Goal: Understand site structure: Grasp the organization and layout of the website

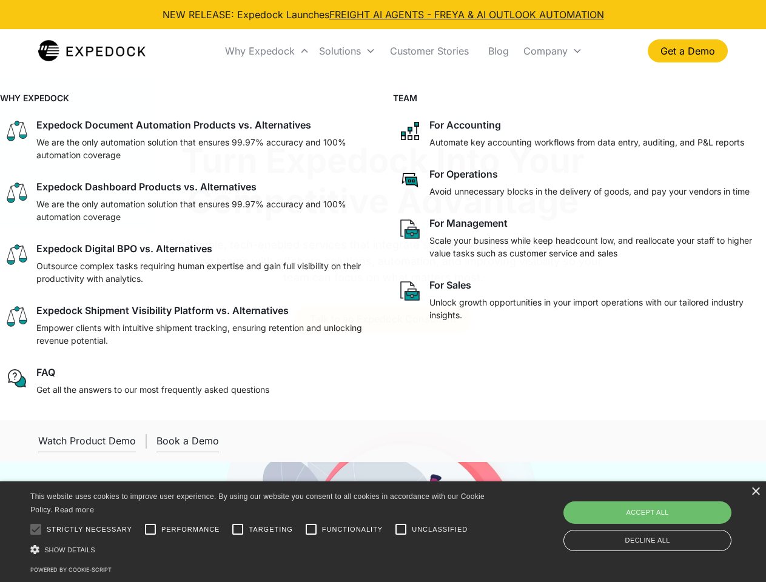
click at [267, 51] on div "Why Expedock" at bounding box center [260, 51] width 70 height 12
click at [347, 51] on div "Solutions" at bounding box center [340, 51] width 42 height 12
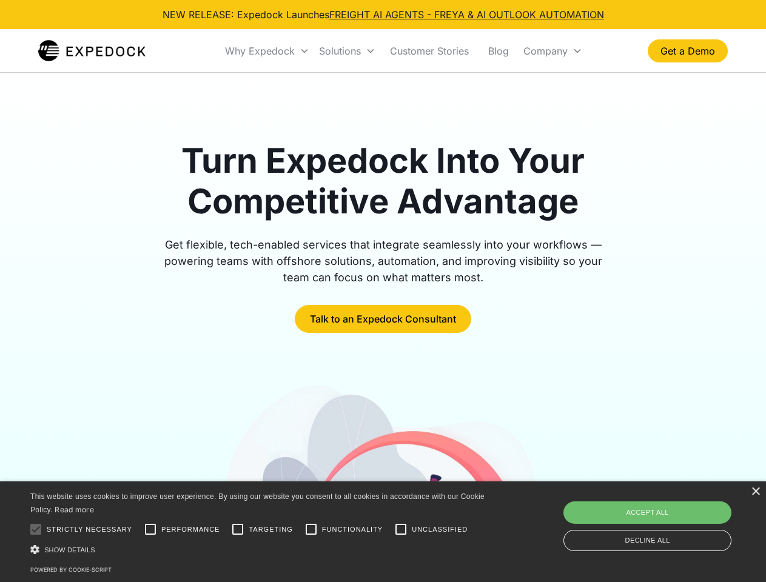
click at [552, 51] on div "Company" at bounding box center [545, 51] width 44 height 12
click at [36, 529] on div at bounding box center [36, 529] width 24 height 24
click at [150, 529] on input "Performance" at bounding box center [150, 529] width 24 height 24
checkbox input "true"
click at [238, 529] on input "Targeting" at bounding box center [238, 529] width 24 height 24
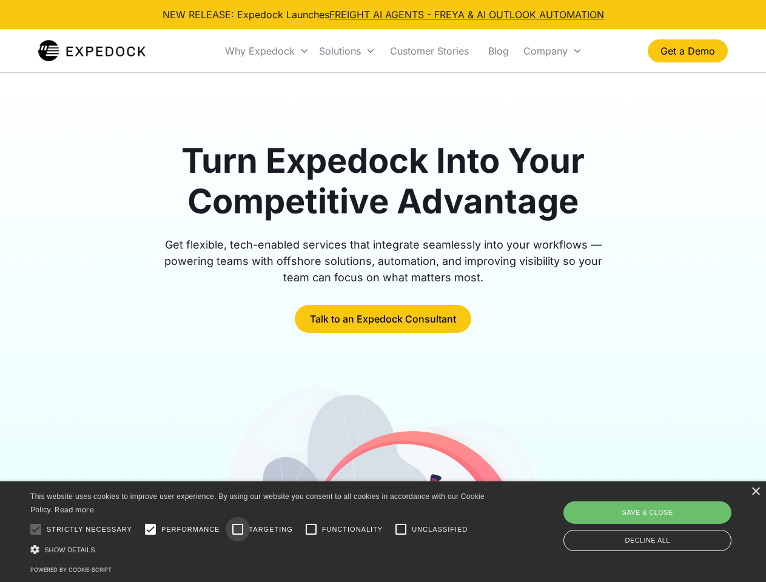
checkbox input "true"
click at [311, 529] on input "Functionality" at bounding box center [311, 529] width 24 height 24
checkbox input "true"
click at [401, 529] on input "Unclassified" at bounding box center [401, 529] width 24 height 24
checkbox input "true"
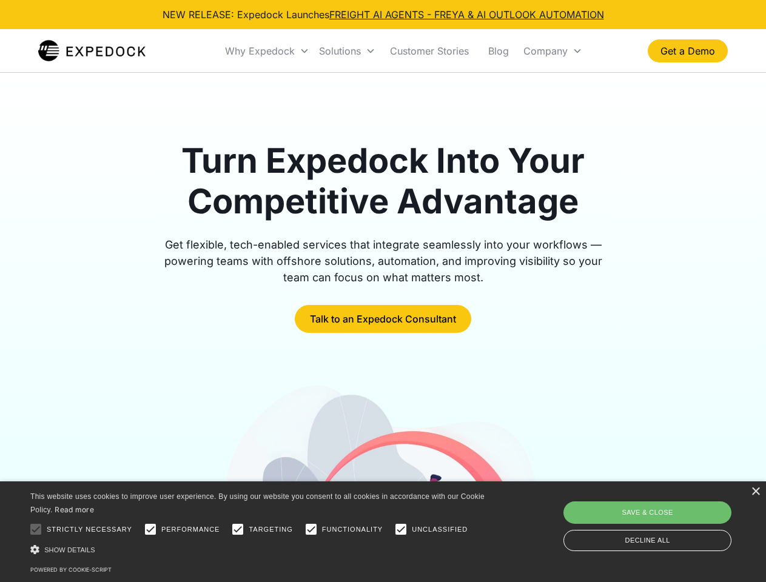
click at [260, 549] on div "Show details Hide details" at bounding box center [259, 549] width 458 height 13
